Goal: Information Seeking & Learning: Learn about a topic

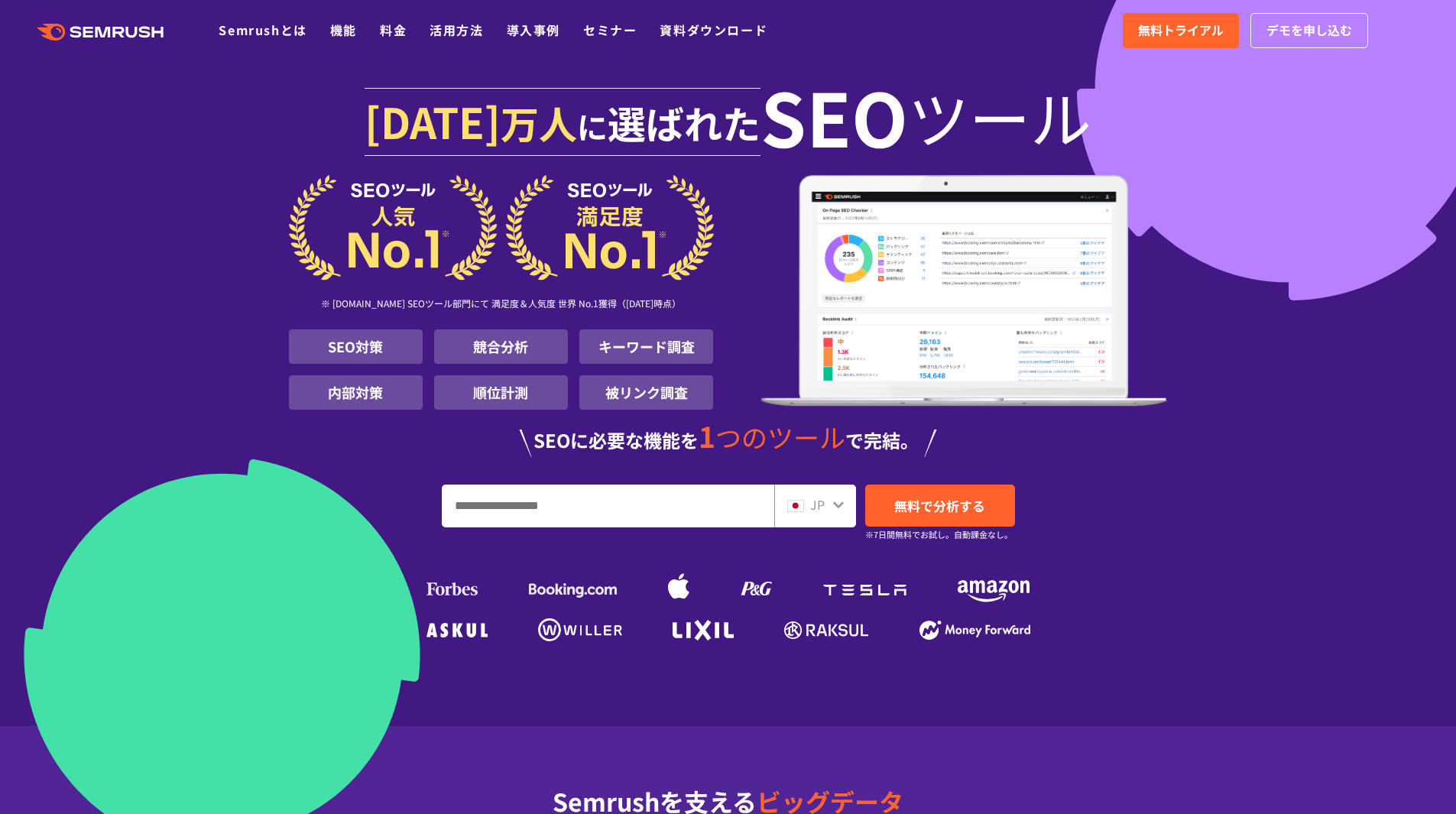
click at [516, 506] on input "URL、キーワードを入力してください" at bounding box center [608, 506] width 331 height 41
paste input "**********"
type input "**********"
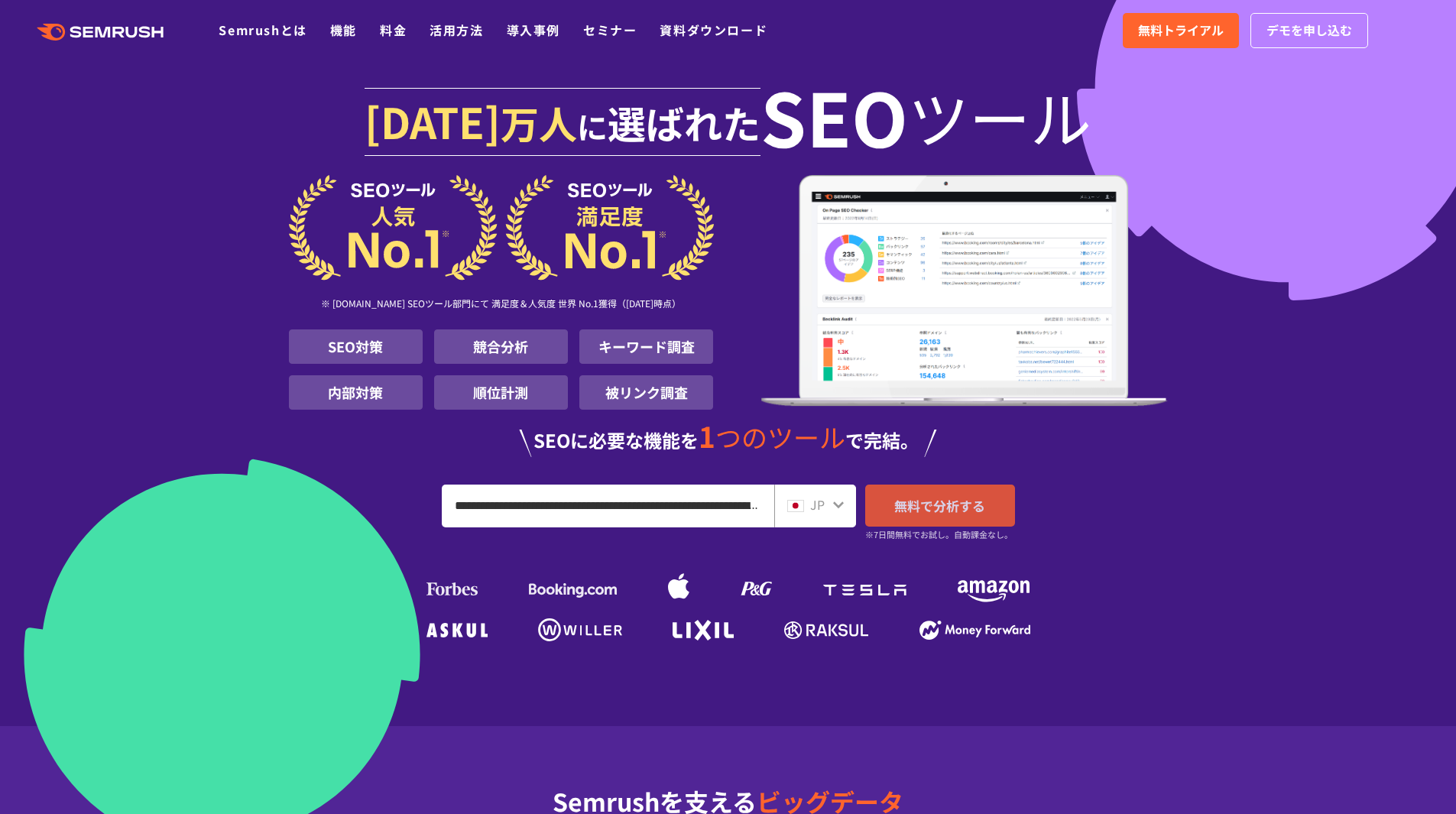
click at [916, 511] on span "無料で分析する" at bounding box center [939, 506] width 91 height 19
